Goal: Task Accomplishment & Management: Manage account settings

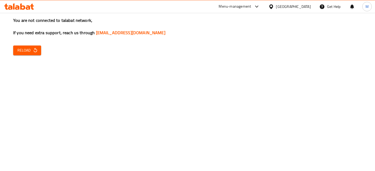
drag, startPoint x: 31, startPoint y: 119, endPoint x: 257, endPoint y: 169, distance: 232.0
click at [31, 119] on div "You are not connected to talabat network, If you need extra support, reach us t…" at bounding box center [187, 85] width 375 height 171
drag, startPoint x: 21, startPoint y: 51, endPoint x: 16, endPoint y: 55, distance: 6.4
click at [21, 51] on span "Reload" at bounding box center [26, 50] width 19 height 7
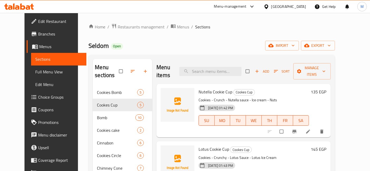
click at [29, 7] on icon at bounding box center [28, 7] width 4 height 4
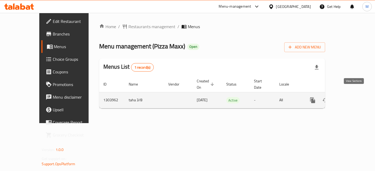
click at [353, 97] on icon "enhanced table" at bounding box center [350, 100] width 6 height 6
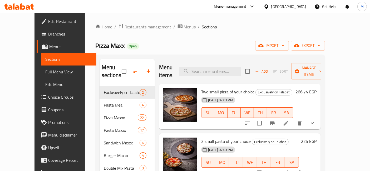
click at [48, 96] on span "Choice Groups" at bounding box center [70, 97] width 44 height 6
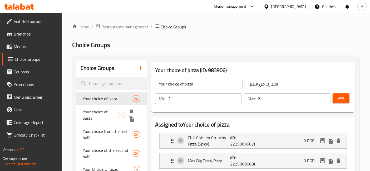
click at [92, 110] on span "Your choice of pasta" at bounding box center [100, 115] width 34 height 13
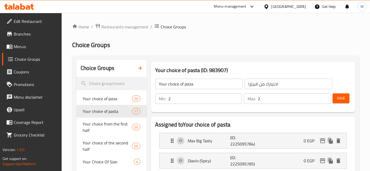
type input "Your choice of pasta"
type input "اختيارك من الباستا"
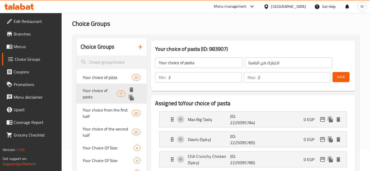
scroll to position [29, 0]
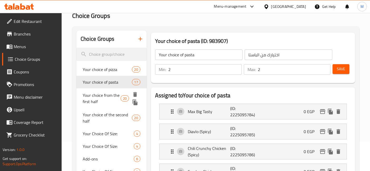
click at [105, 101] on span "Your choice from the first half" at bounding box center [102, 98] width 38 height 13
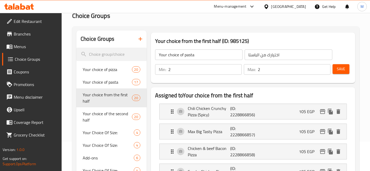
type input "Your choice from the first half"
type input "اختيارك من النصف الاول"
type input "1"
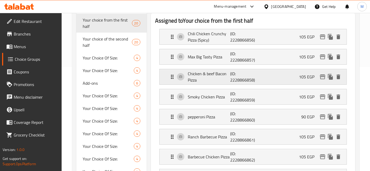
scroll to position [117, 0]
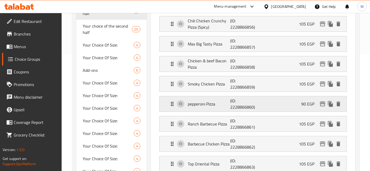
click at [290, 100] on div "pepperoni Pizza (ID: 2228866860) 90 EGP" at bounding box center [254, 103] width 171 height 15
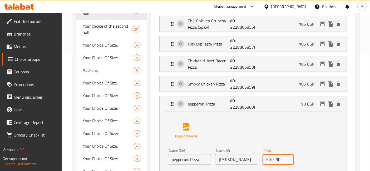
click at [279, 158] on input "90" at bounding box center [285, 159] width 18 height 11
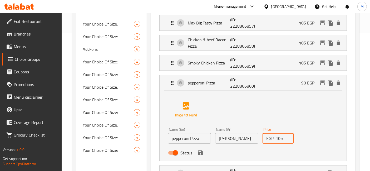
scroll to position [146, 0]
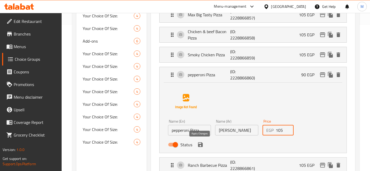
click at [202, 142] on icon "save" at bounding box center [200, 145] width 6 height 6
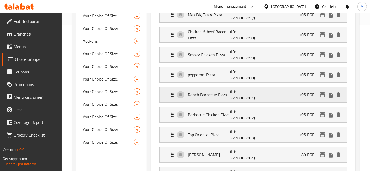
type input "105"
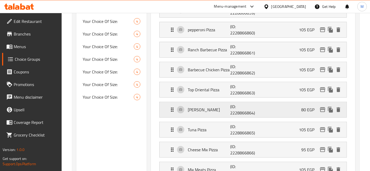
scroll to position [205, 0]
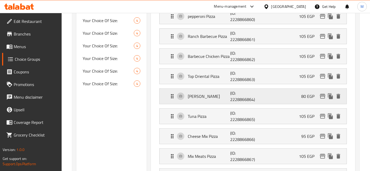
click at [263, 95] on div "[PERSON_NAME] (ID: 2228866864) 80 EGP" at bounding box center [254, 96] width 171 height 15
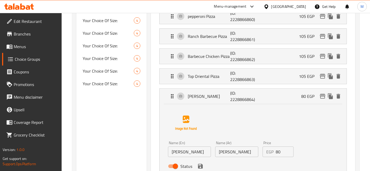
click at [284, 149] on input "80" at bounding box center [285, 152] width 18 height 11
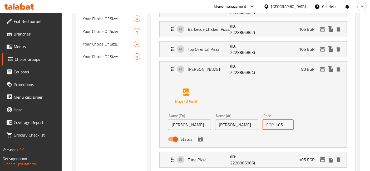
scroll to position [234, 0]
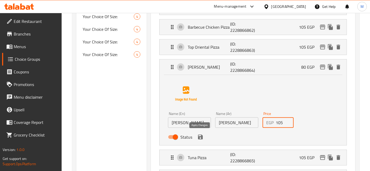
click at [200, 138] on icon "save" at bounding box center [200, 137] width 5 height 5
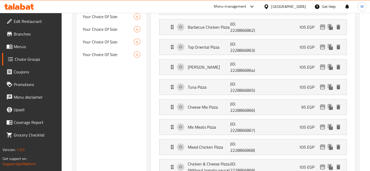
type input "105"
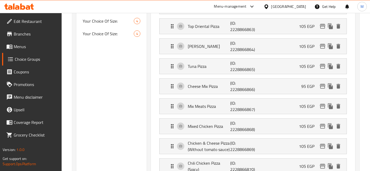
scroll to position [263, 0]
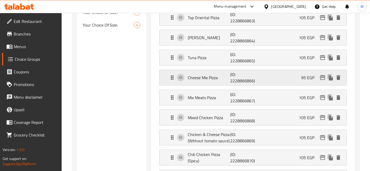
click at [287, 77] on div "Cheese Mix Pizza (ID: 2228866866) 95 EGP" at bounding box center [254, 77] width 171 height 15
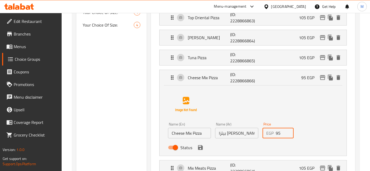
click at [279, 133] on input "95" at bounding box center [285, 133] width 18 height 11
click at [202, 145] on icon "save" at bounding box center [200, 148] width 6 height 6
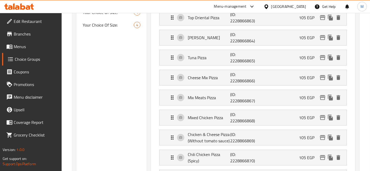
type input "105"
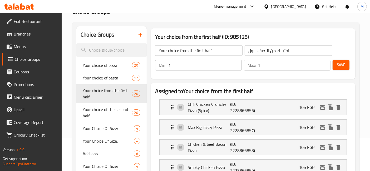
scroll to position [0, 0]
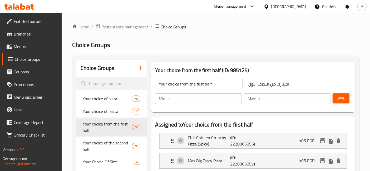
click at [349, 95] on div "Min: 1 ​ Max: 1 ​ Save" at bounding box center [252, 98] width 200 height 17
click at [347, 97] on button "Save" at bounding box center [341, 98] width 17 height 10
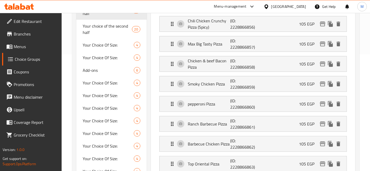
scroll to position [88, 0]
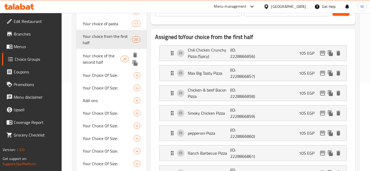
click at [89, 61] on span "Your choice of the second half" at bounding box center [102, 59] width 38 height 13
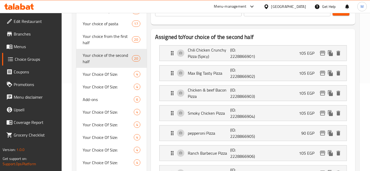
type input "Your choice of the second half"
type input "اختيارك من النصف الثاني"
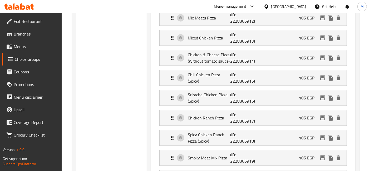
scroll to position [380, 0]
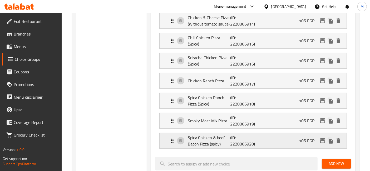
click at [285, 139] on div "Spicy Chicken & beef Bacon Pizza (spicy) (ID: 2228866920) 105 EGP" at bounding box center [254, 140] width 171 height 15
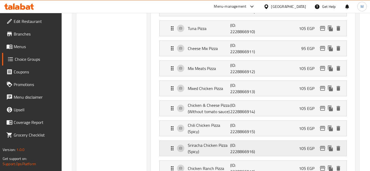
scroll to position [293, 0]
click at [296, 48] on div "Cheese Mix Pizza (ID: 2228866911) 95 EGP" at bounding box center [254, 48] width 171 height 15
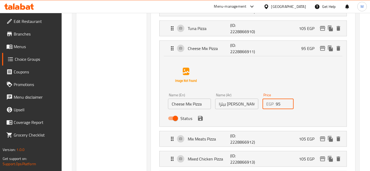
click at [278, 104] on input "95" at bounding box center [285, 104] width 18 height 11
click at [201, 116] on icon "save" at bounding box center [200, 118] width 5 height 5
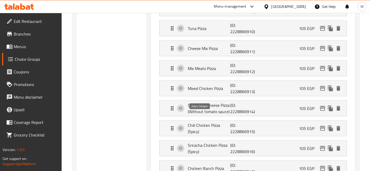
type input "105"
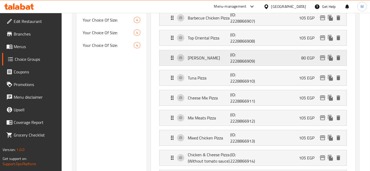
scroll to position [234, 0]
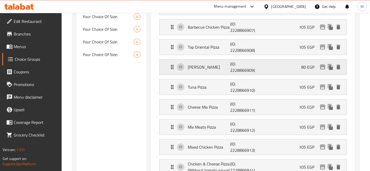
click at [298, 68] on div "[PERSON_NAME] (ID: 2228866909) 80 EGP" at bounding box center [254, 67] width 171 height 15
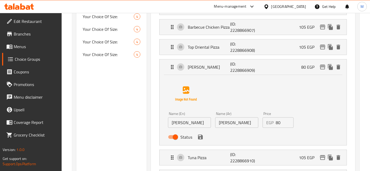
click at [278, 123] on input "80" at bounding box center [285, 122] width 18 height 11
click at [202, 136] on icon "save" at bounding box center [200, 137] width 5 height 5
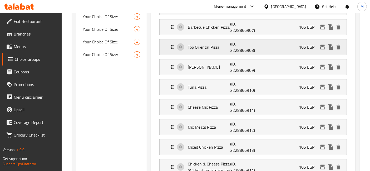
type input "105"
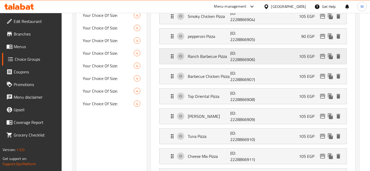
scroll to position [175, 0]
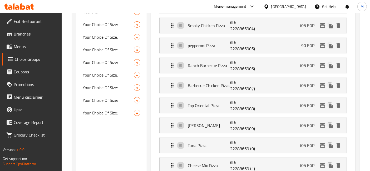
click at [301, 52] on div "pepperoni Pizza (ID: 2228866905) 90 EGP" at bounding box center [254, 45] width 171 height 15
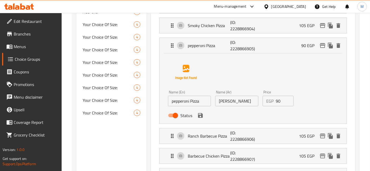
click at [279, 101] on input "90" at bounding box center [285, 101] width 18 height 11
click at [201, 117] on icon "save" at bounding box center [200, 115] width 6 height 6
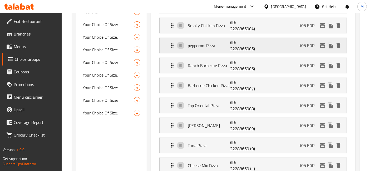
type input "105"
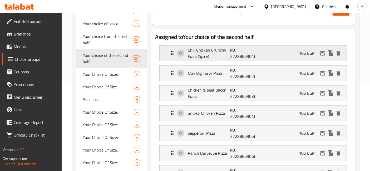
scroll to position [29, 0]
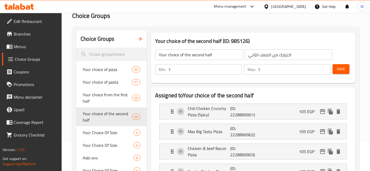
click at [338, 69] on span "Save" at bounding box center [341, 69] width 8 height 7
click at [346, 67] on button "Save" at bounding box center [341, 69] width 17 height 10
